Goal: Check status: Check status

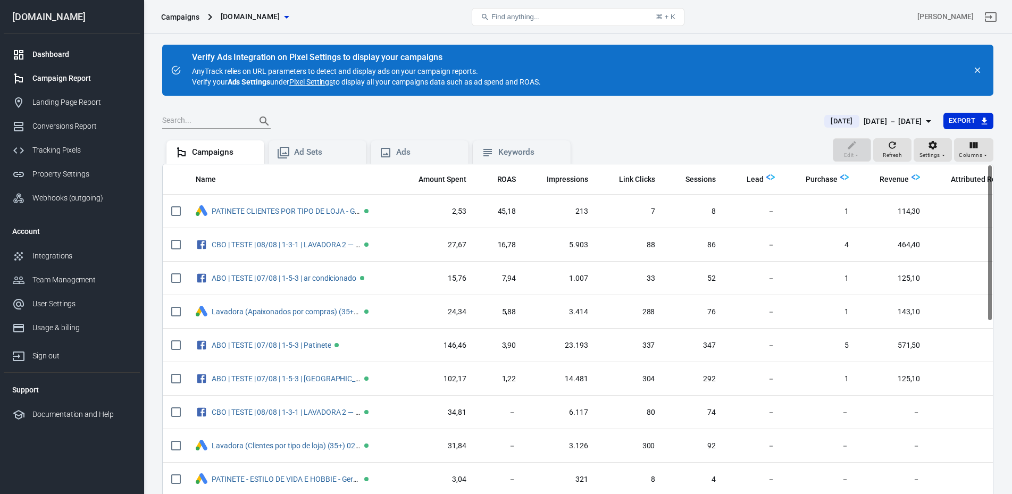
click at [72, 46] on link "Dashboard" at bounding box center [72, 55] width 136 height 24
drag, startPoint x: 192, startPoint y: 56, endPoint x: 556, endPoint y: 81, distance: 365.2
click at [556, 81] on div "Verify Ads Integration on Pixel Settings to display your campaigns AnyTrack rel…" at bounding box center [577, 70] width 831 height 51
copy div "Verify Ads Integration on Pixel Settings to display your campaigns AnyTrack rel…"
click at [77, 51] on div "Dashboard" at bounding box center [81, 54] width 99 height 11
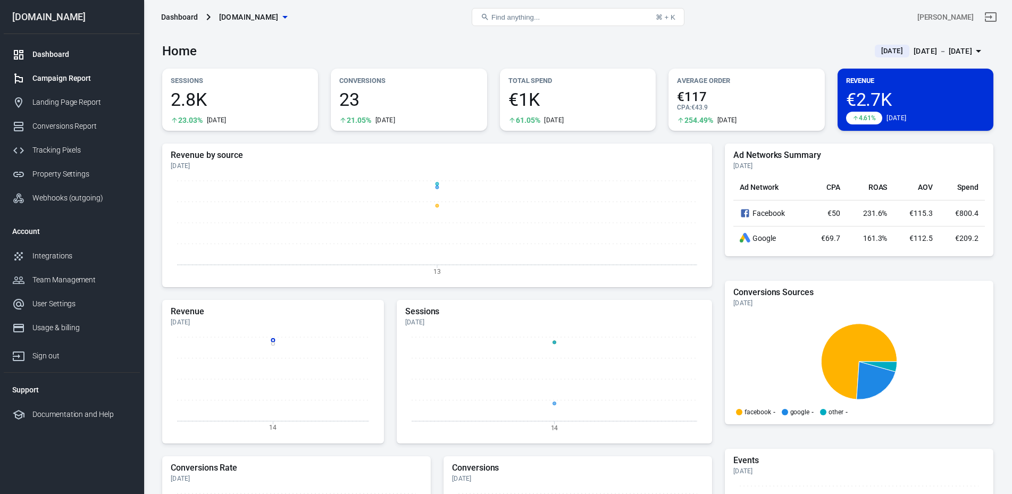
click at [90, 80] on div "Campaign Report" at bounding box center [81, 78] width 99 height 11
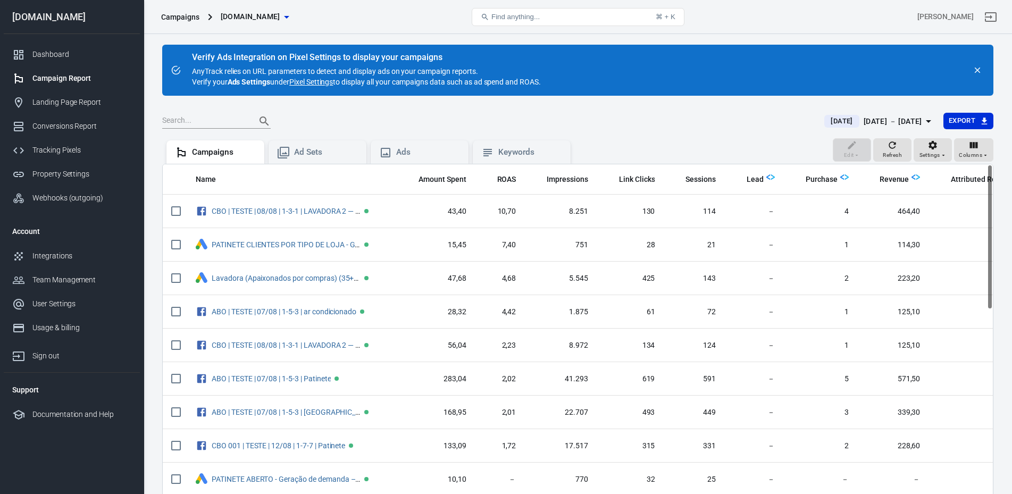
click at [864, 116] on div "[DATE] － [DATE]" at bounding box center [893, 121] width 59 height 13
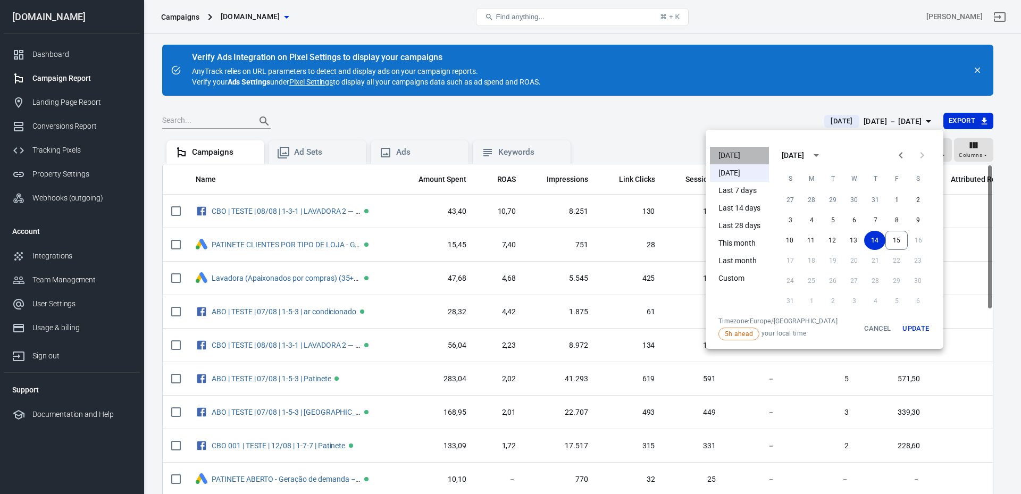
click at [730, 151] on li "[DATE]" at bounding box center [739, 156] width 59 height 18
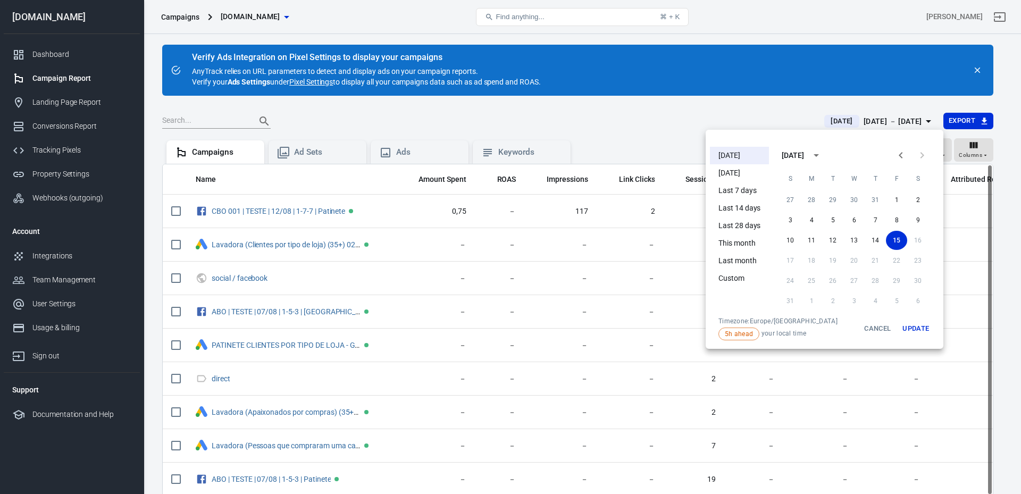
click at [649, 131] on div at bounding box center [510, 247] width 1021 height 494
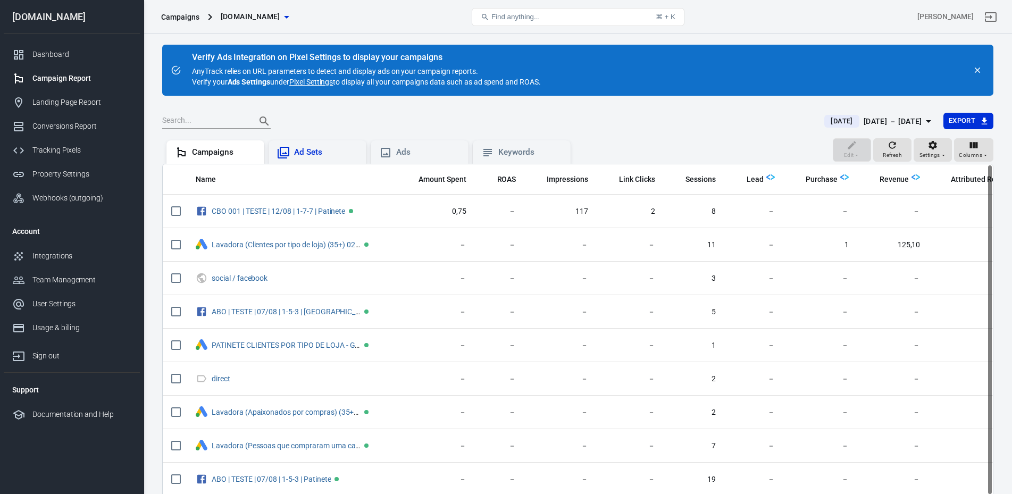
click at [323, 156] on div "Ad Sets" at bounding box center [326, 152] width 64 height 11
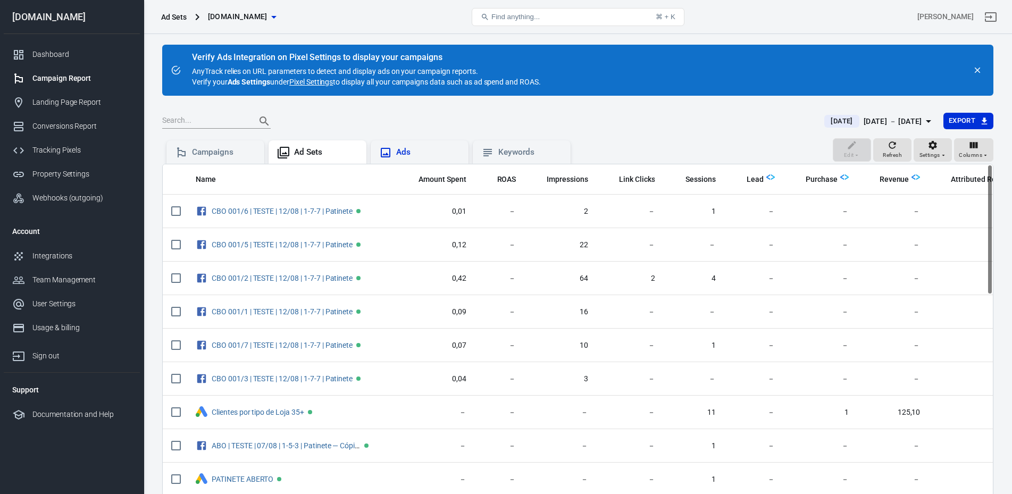
click at [418, 148] on div "Ads" at bounding box center [428, 152] width 64 height 11
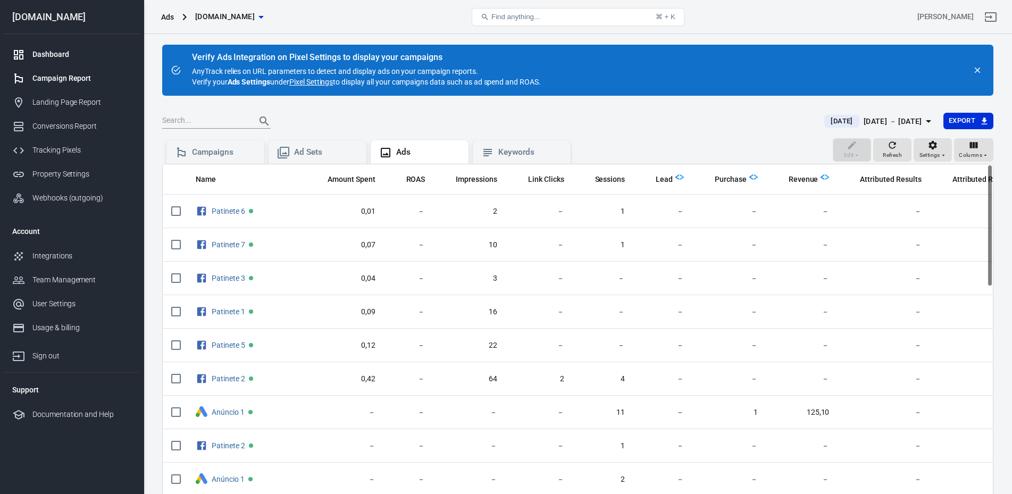
click at [98, 52] on div "Dashboard" at bounding box center [81, 54] width 99 height 11
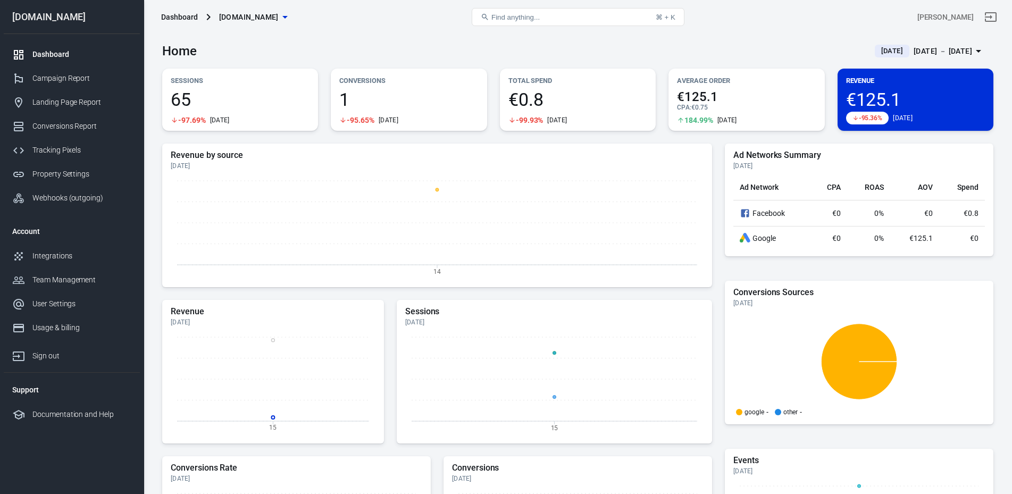
click at [357, 57] on div "Home Today Aug 15 － Aug 15, 2025" at bounding box center [577, 47] width 831 height 26
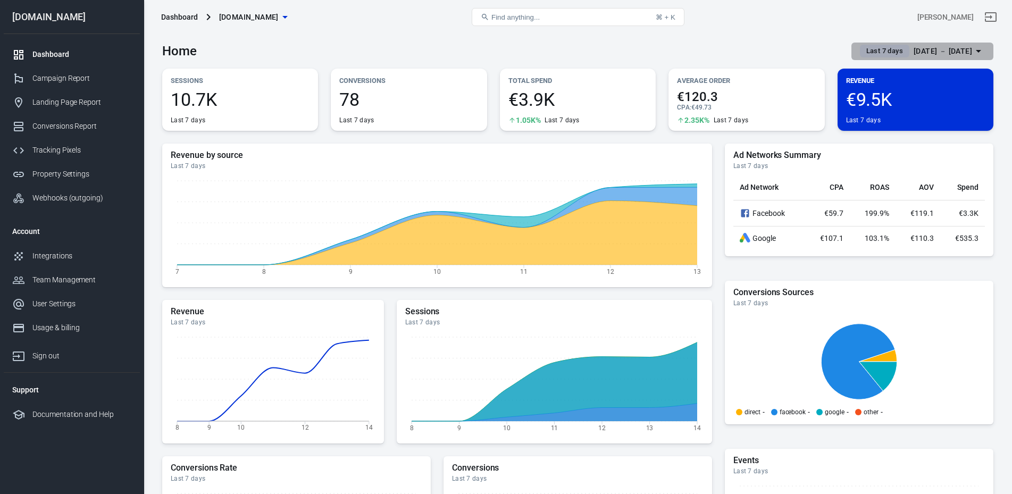
click at [862, 50] on span "Last 7 days" at bounding box center [884, 51] width 45 height 11
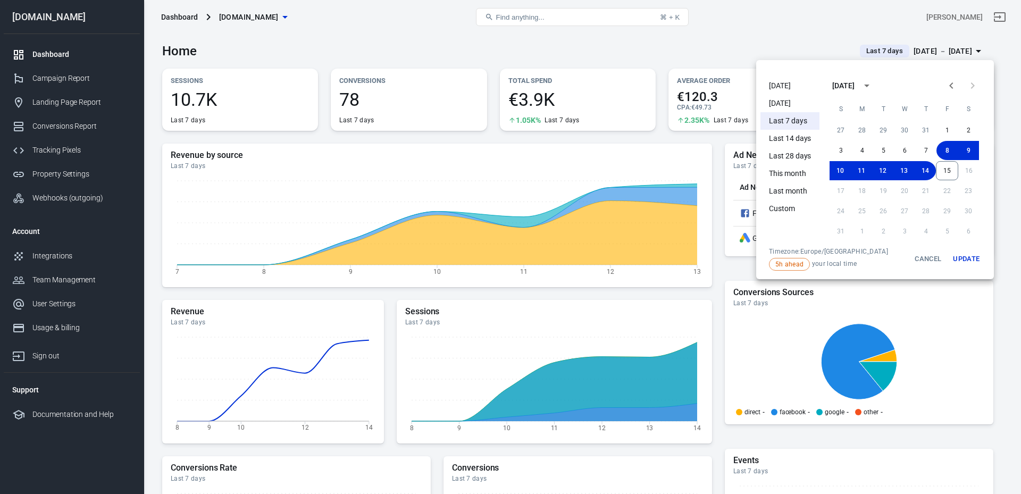
click at [791, 105] on li "[DATE]" at bounding box center [790, 104] width 59 height 18
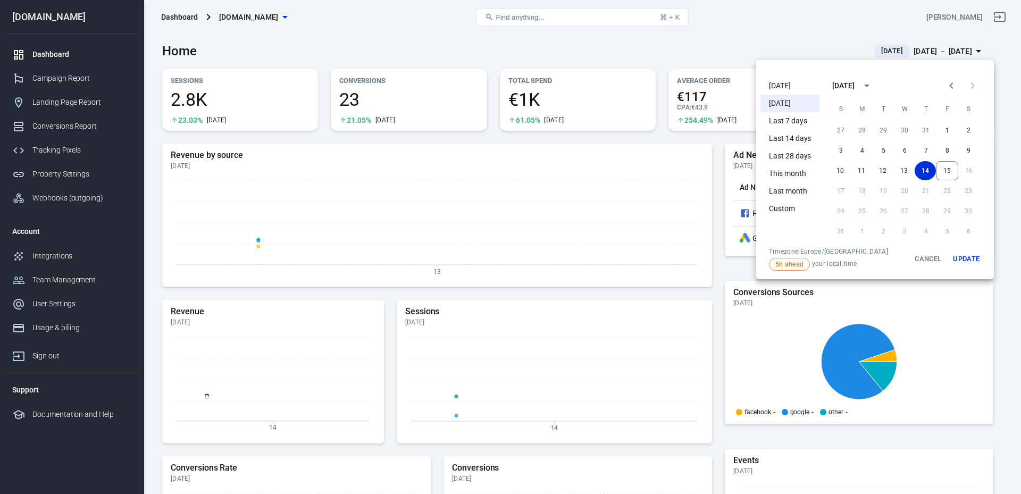
click at [568, 52] on div at bounding box center [510, 247] width 1021 height 494
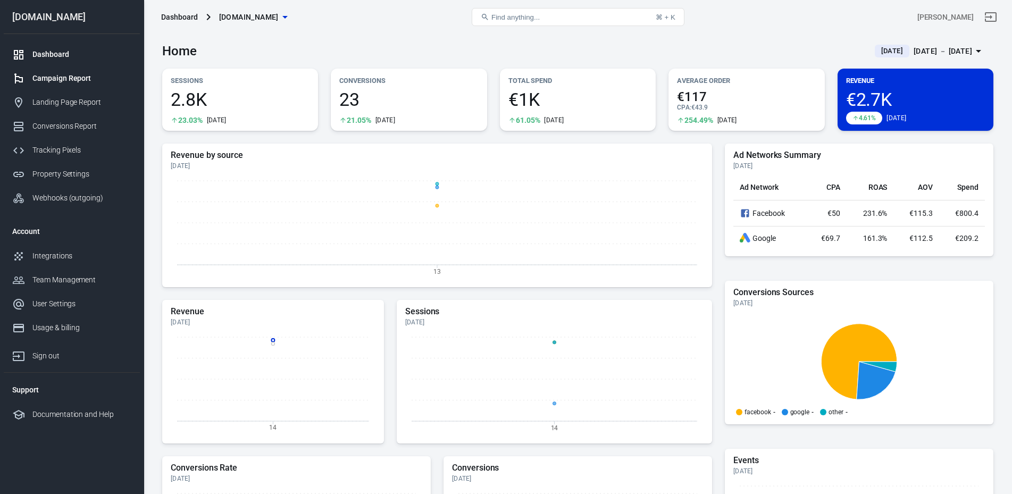
click at [84, 80] on div "Campaign Report" at bounding box center [81, 78] width 99 height 11
